Goal: Check status: Check status

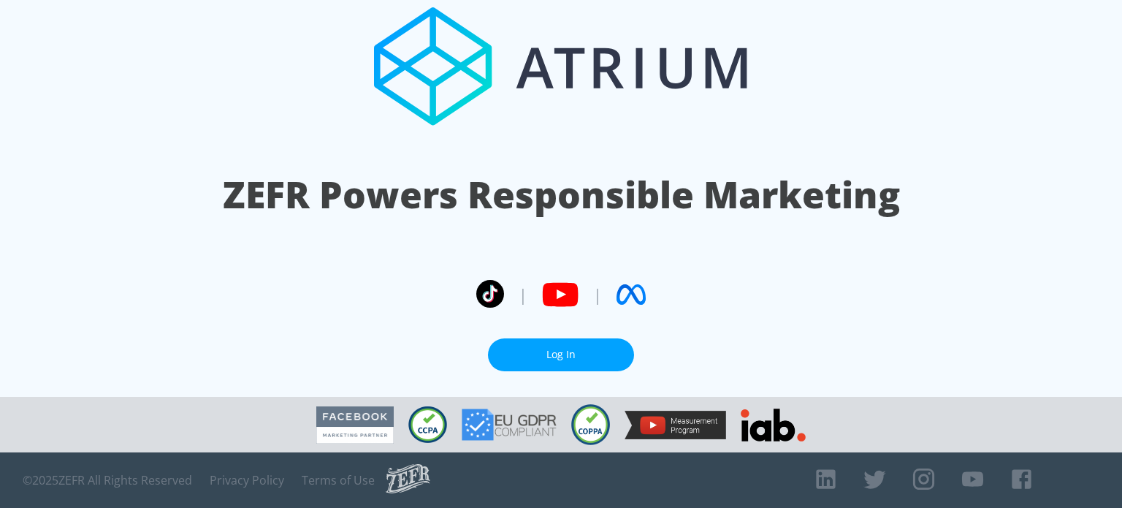
click at [558, 342] on link "Log In" at bounding box center [561, 354] width 146 height 33
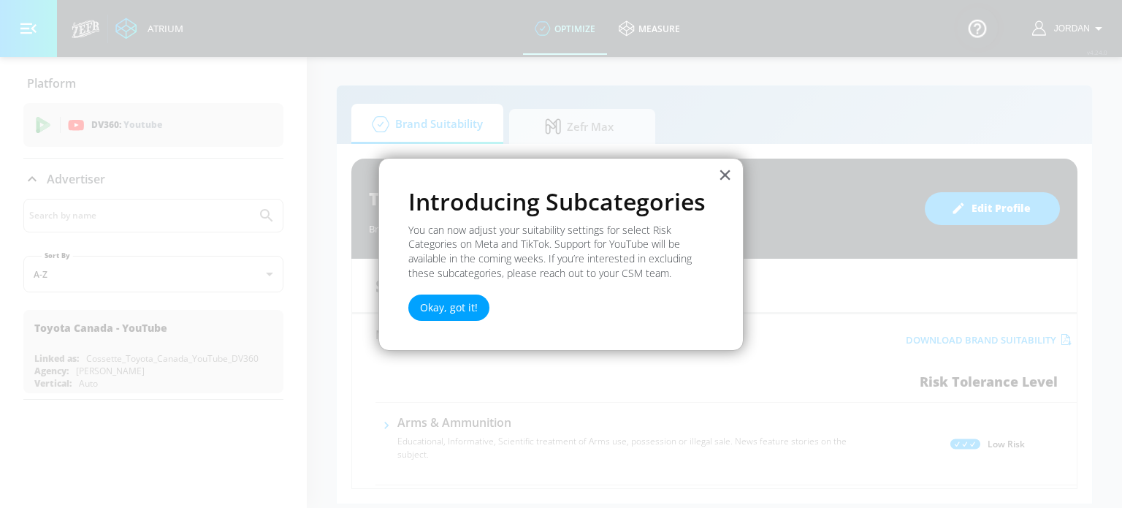
click at [462, 306] on button "Okay, got it!" at bounding box center [448, 307] width 81 height 26
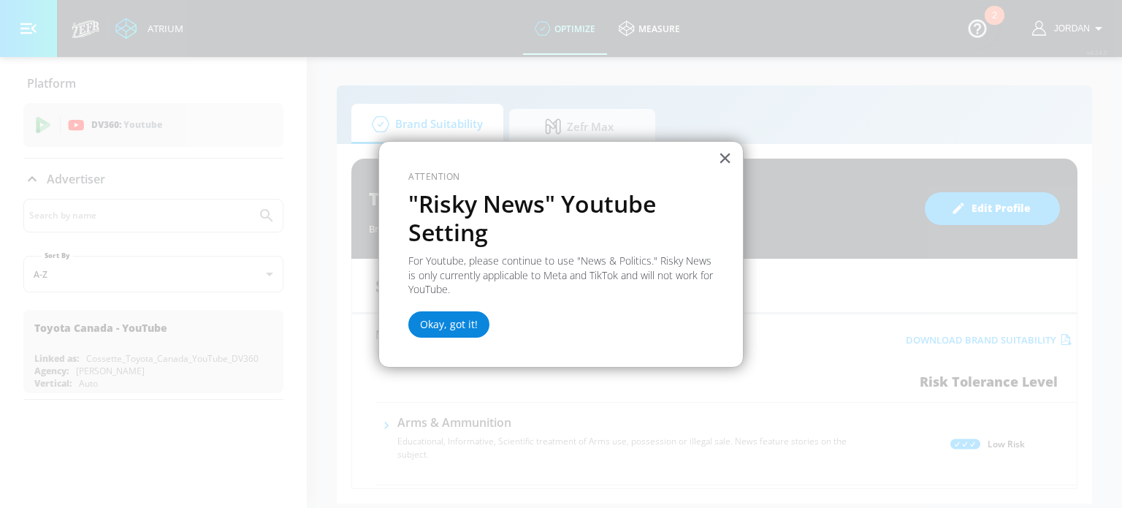
click at [453, 326] on button "Okay, got it!" at bounding box center [448, 324] width 81 height 26
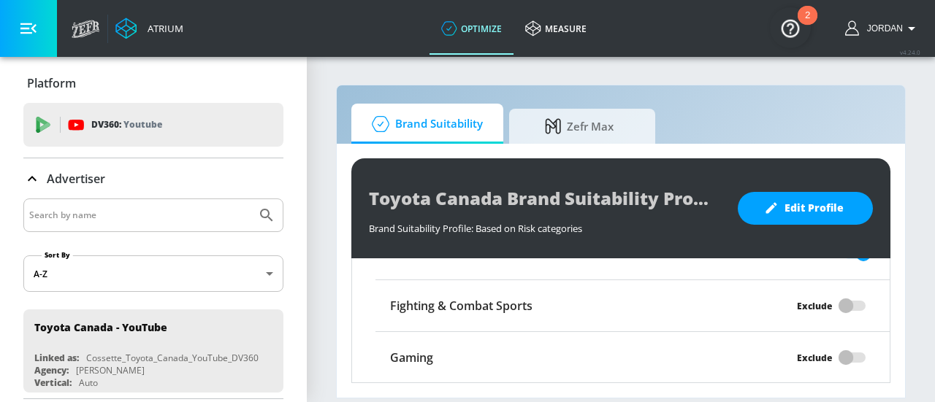
scroll to position [1290, 0]
